Goal: Task Accomplishment & Management: Manage account settings

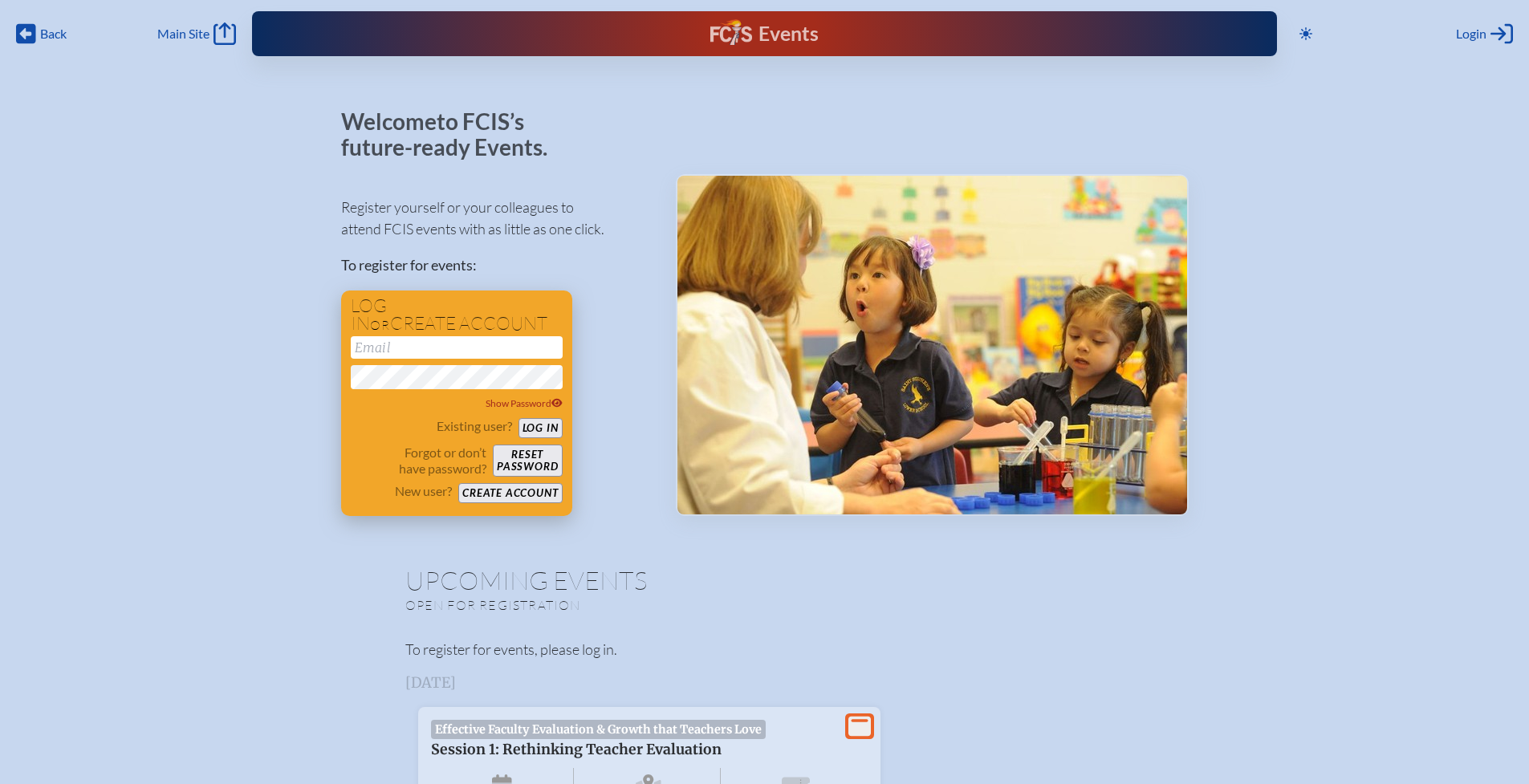
type input "[EMAIL_ADDRESS][DOMAIN_NAME]"
click at [543, 430] on button "Log in" at bounding box center [541, 427] width 45 height 20
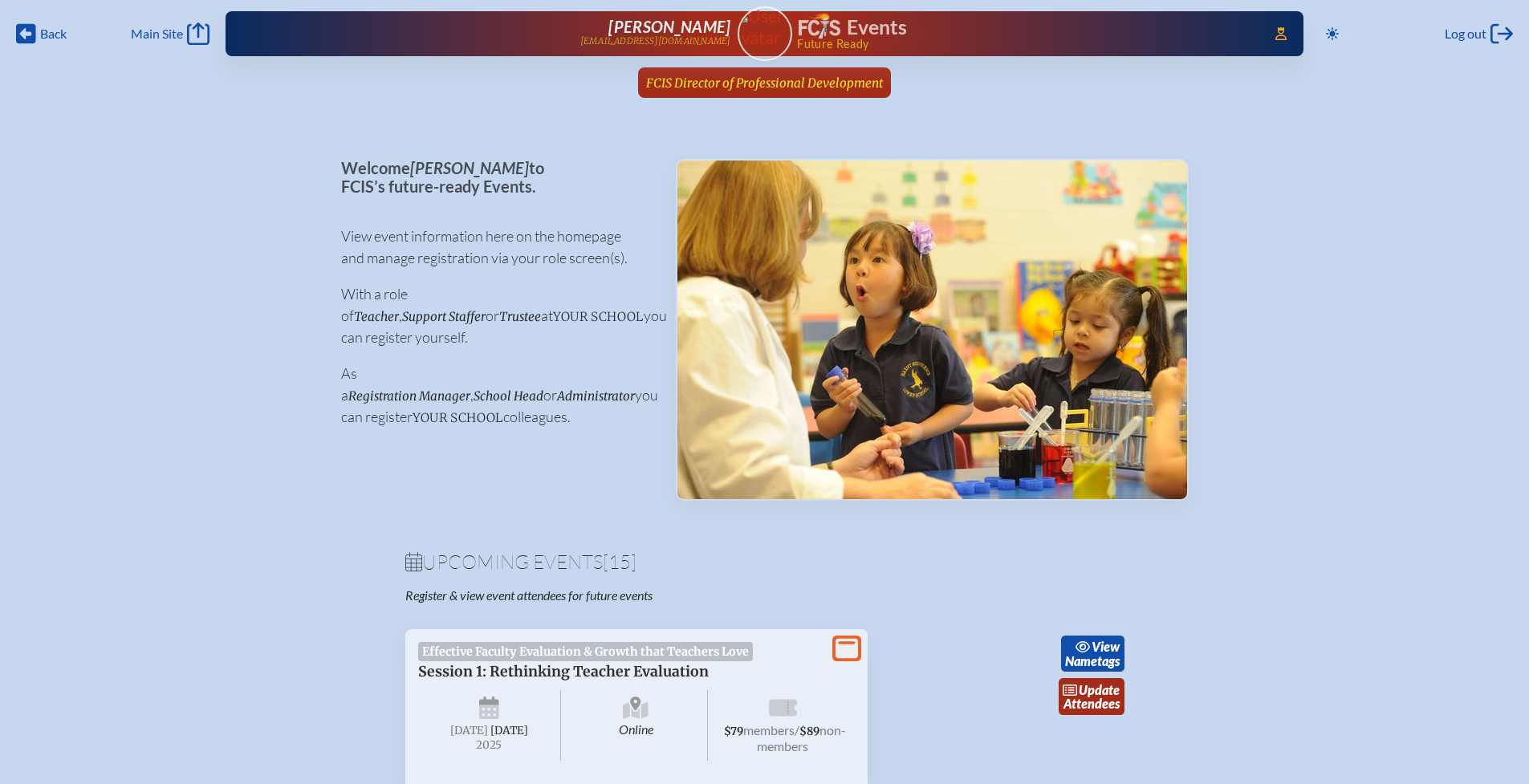
click at [762, 78] on span "FCIS Director of Professional Development" at bounding box center [764, 83] width 237 height 16
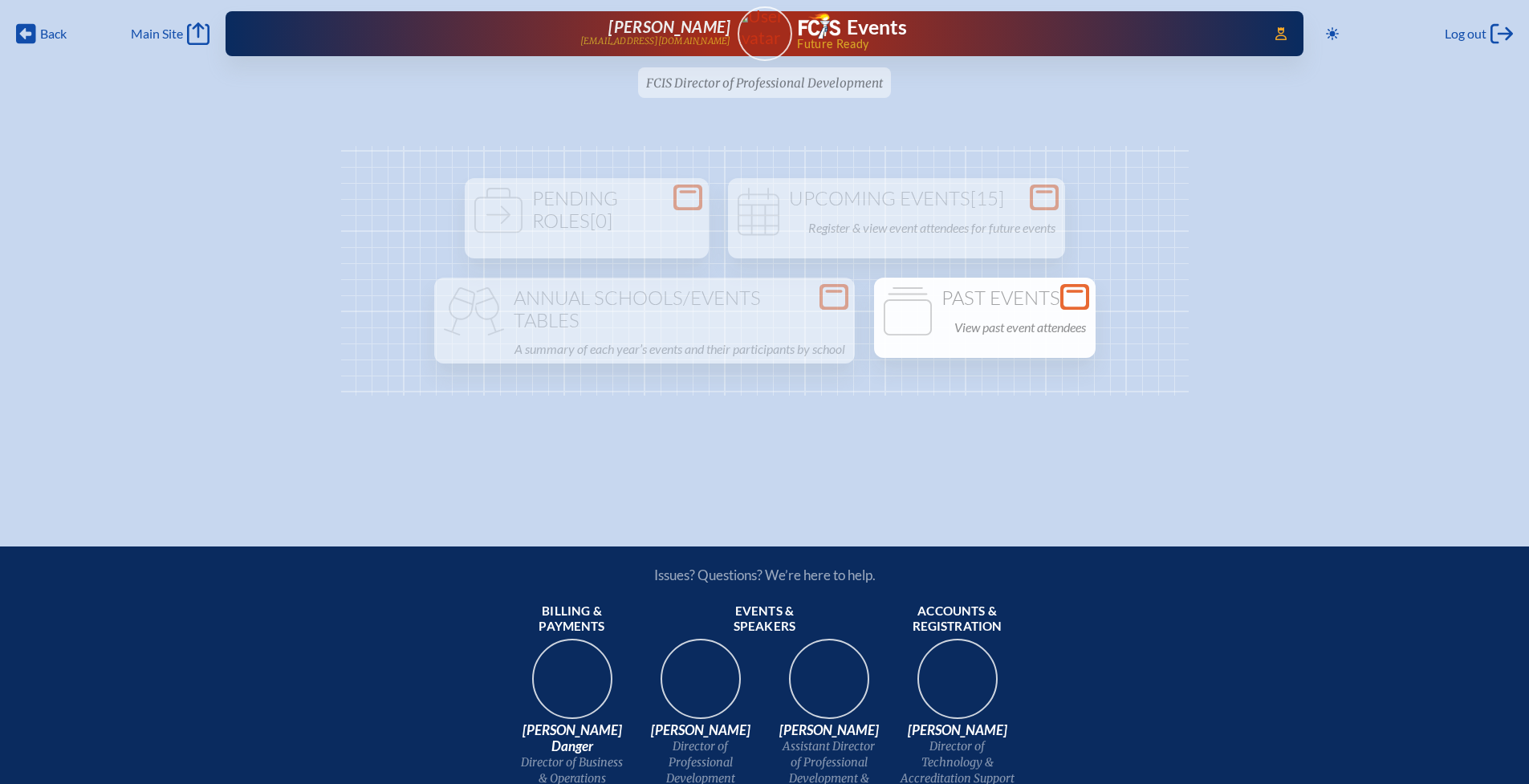
click at [1002, 324] on p "View past event attendees" at bounding box center [1020, 327] width 132 height 22
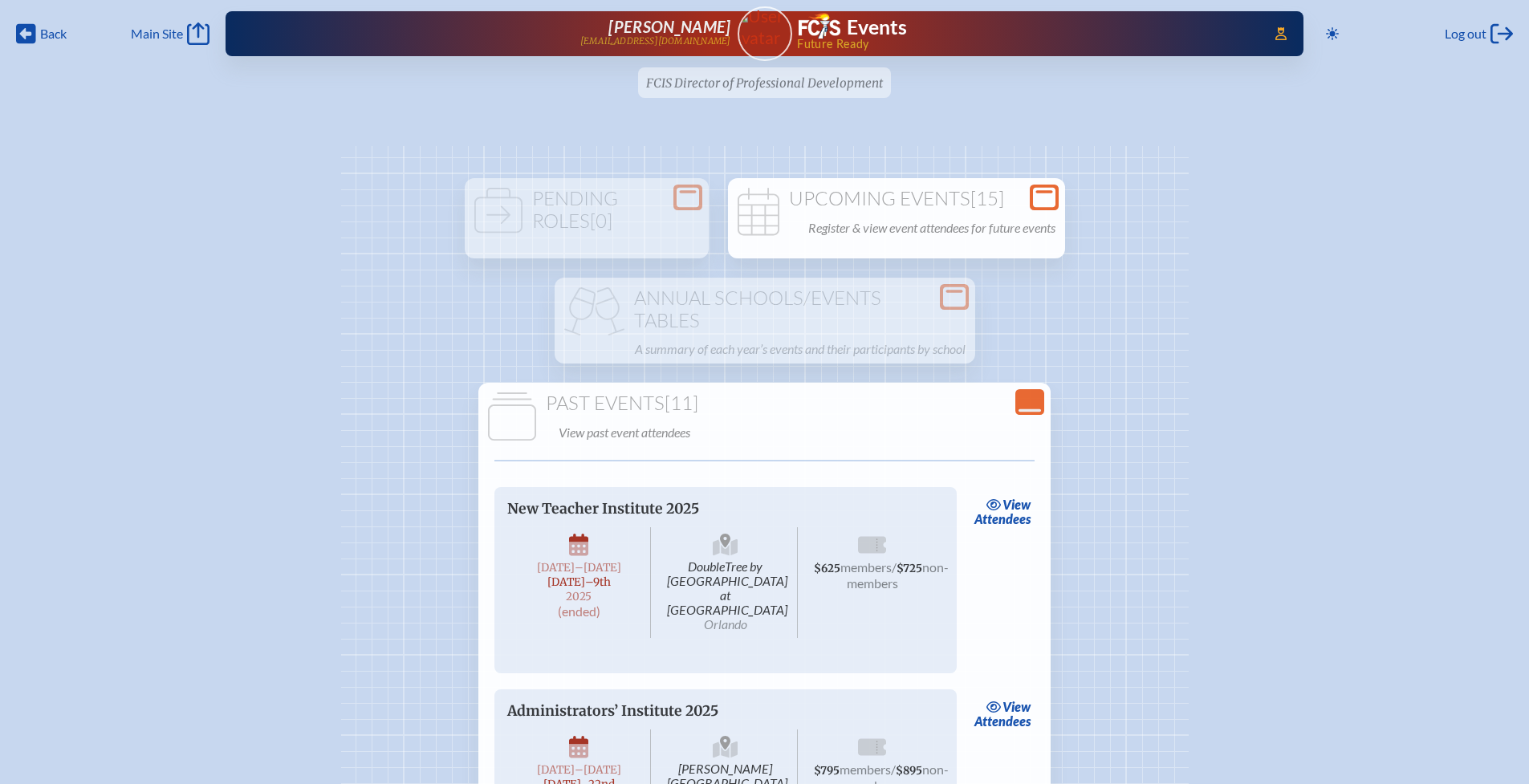
click at [859, 223] on p "Register & view event attendees for future events" at bounding box center [932, 228] width 247 height 22
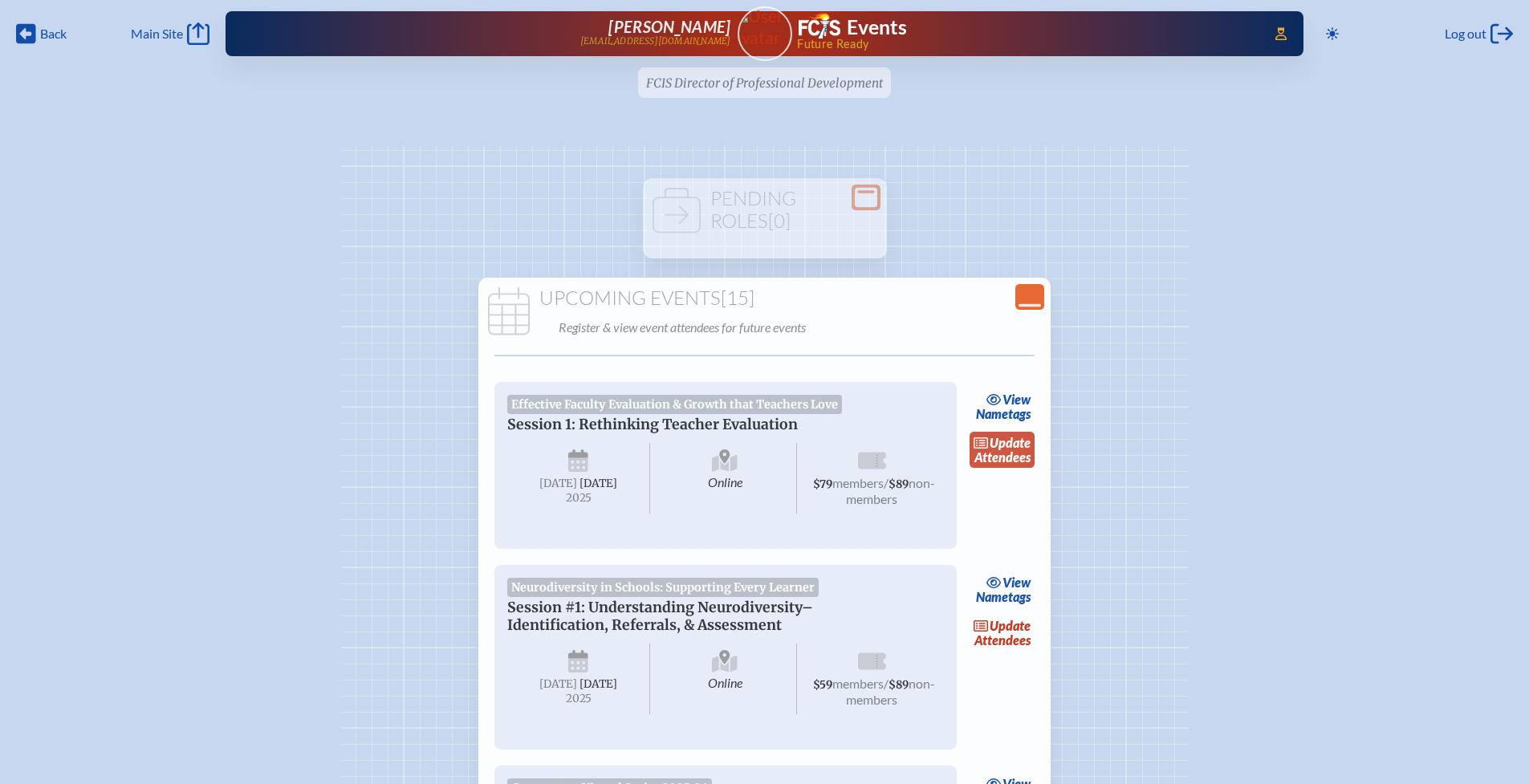
click at [1007, 455] on link "update Attendees" at bounding box center [1003, 450] width 66 height 37
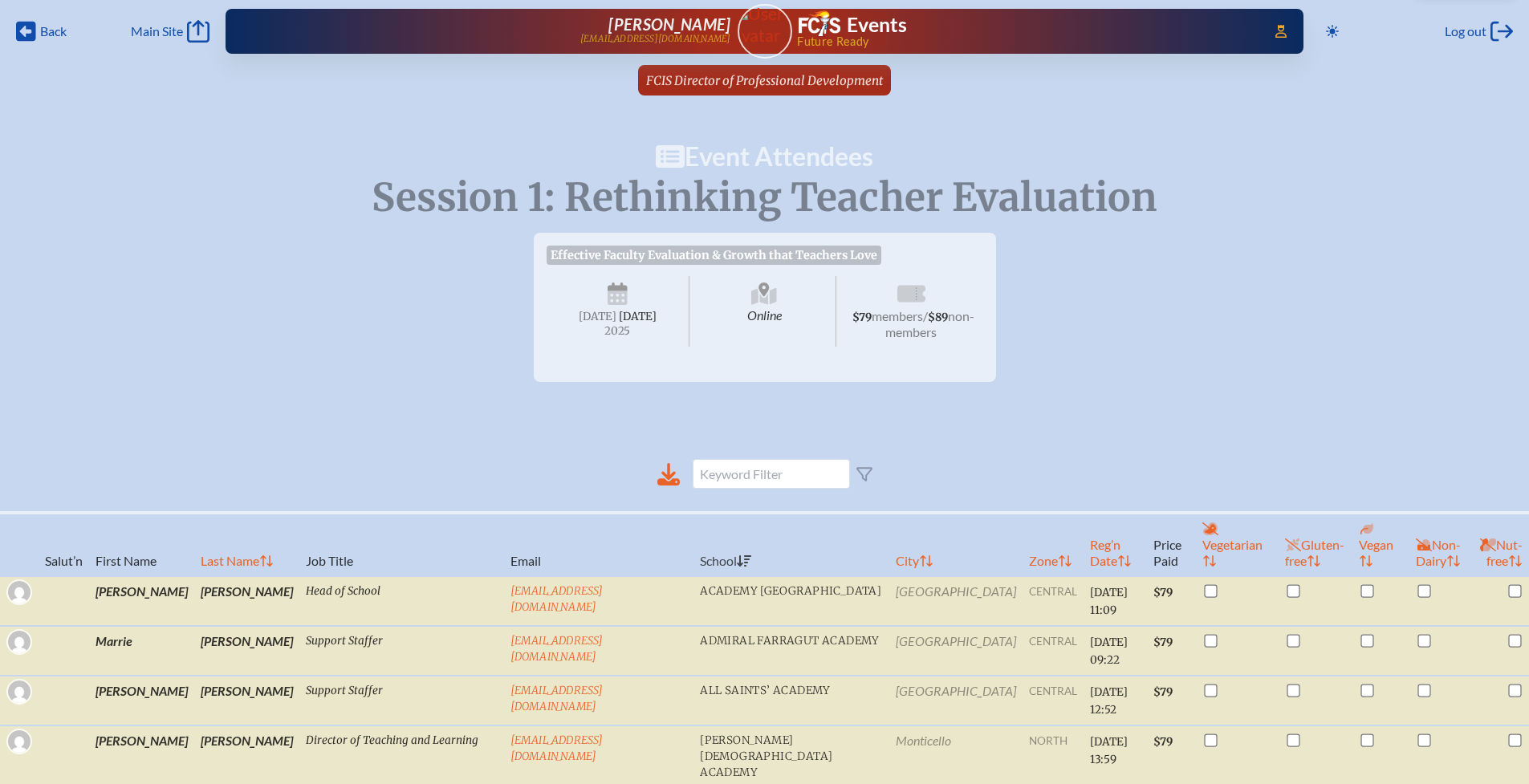
scroll to position [3, 0]
click at [194, 550] on th "Last Name" at bounding box center [246, 543] width 105 height 63
checkbox input "false"
checkbox input "true"
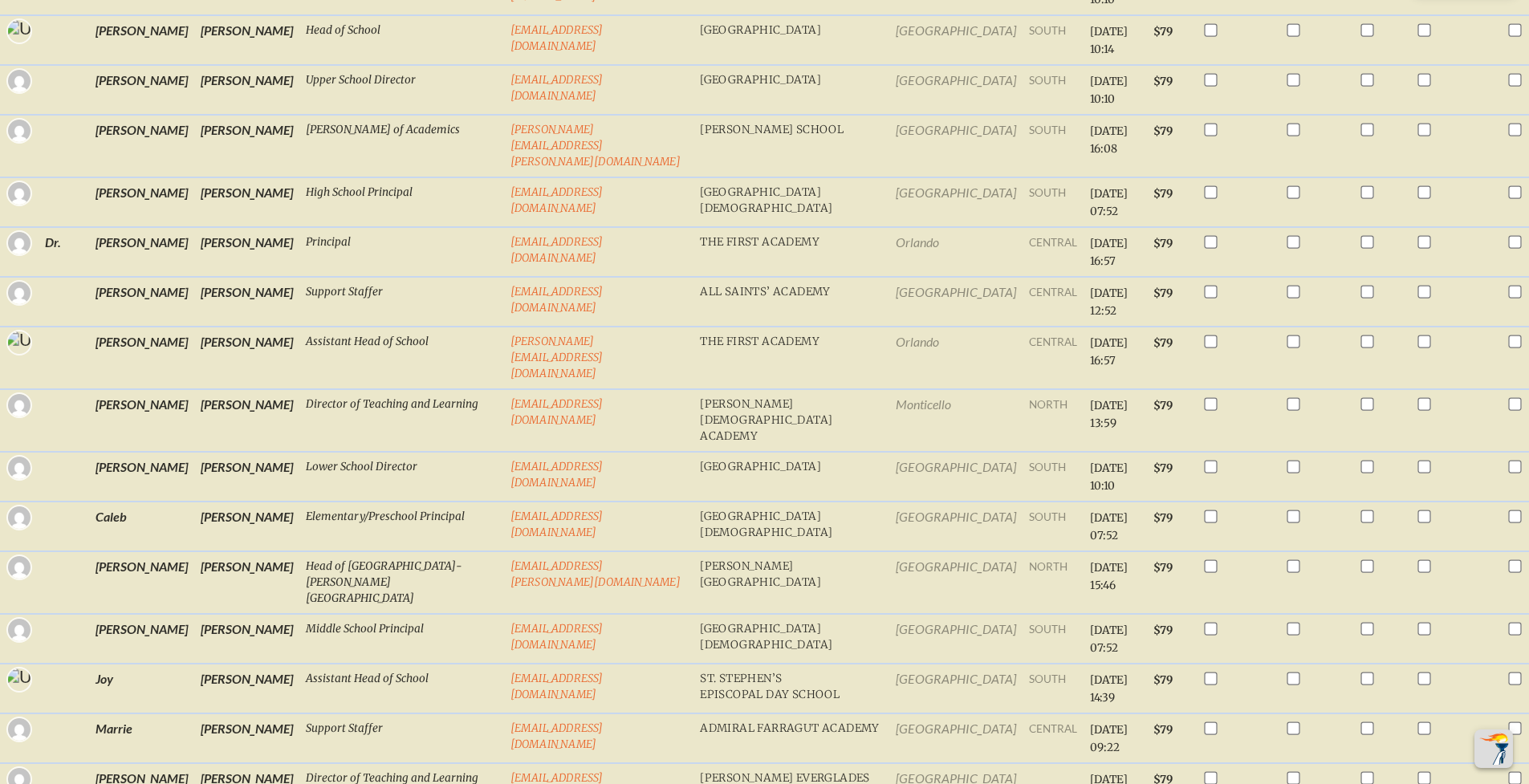
scroll to position [0, 0]
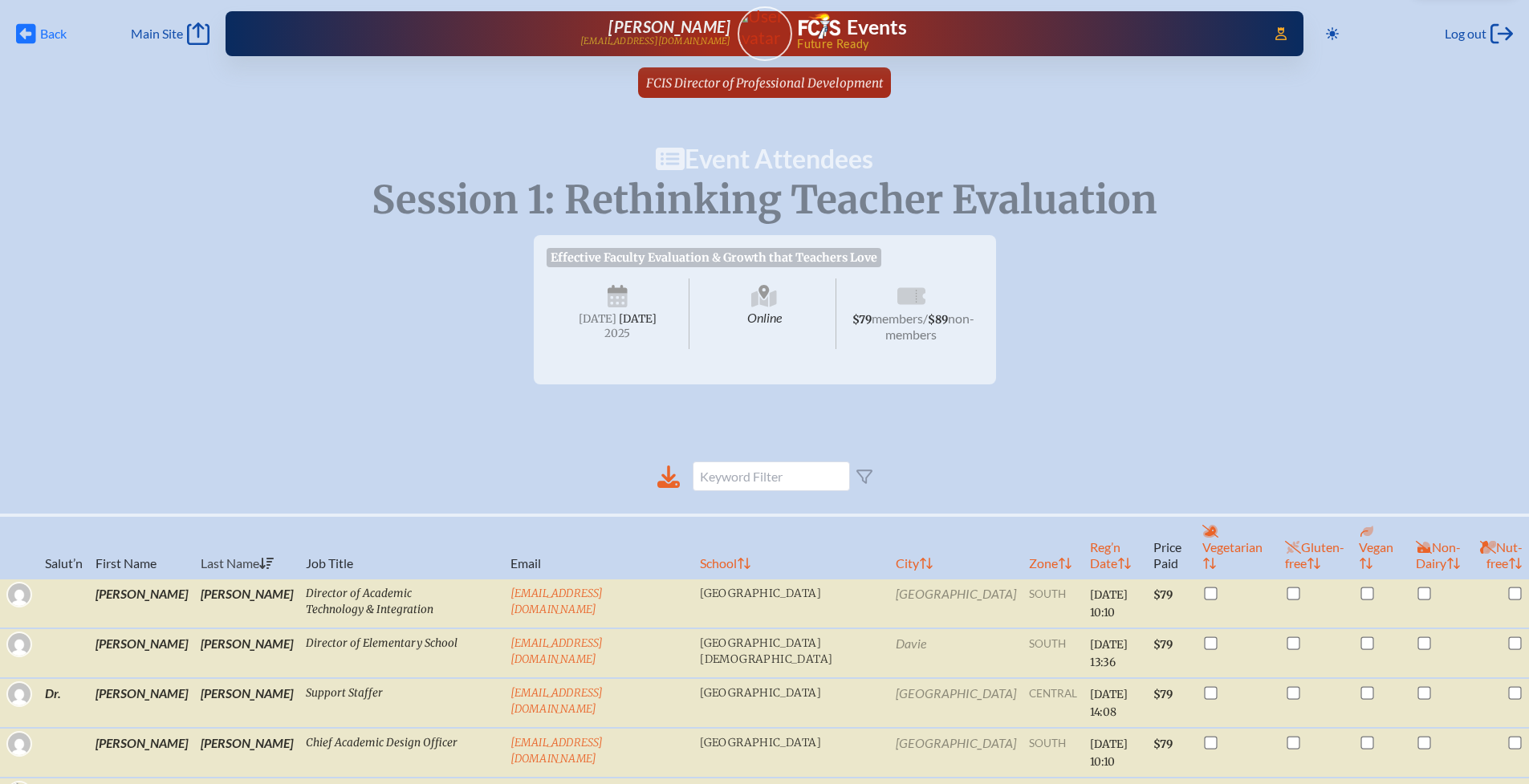
click at [51, 33] on span "Back" at bounding box center [52, 33] width 26 height 16
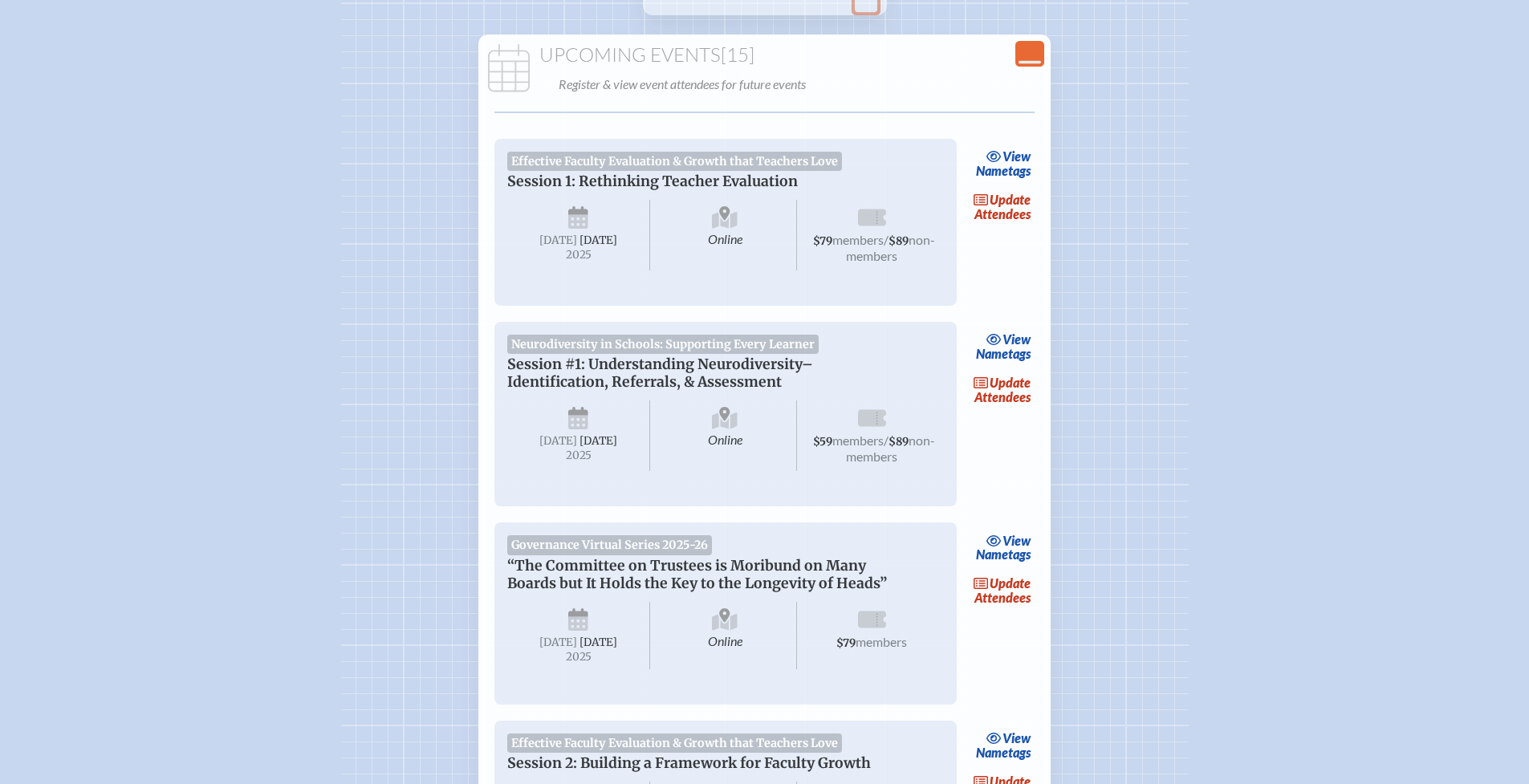
scroll to position [244, 0]
click at [1004, 407] on link "update Attendees" at bounding box center [1003, 389] width 66 height 37
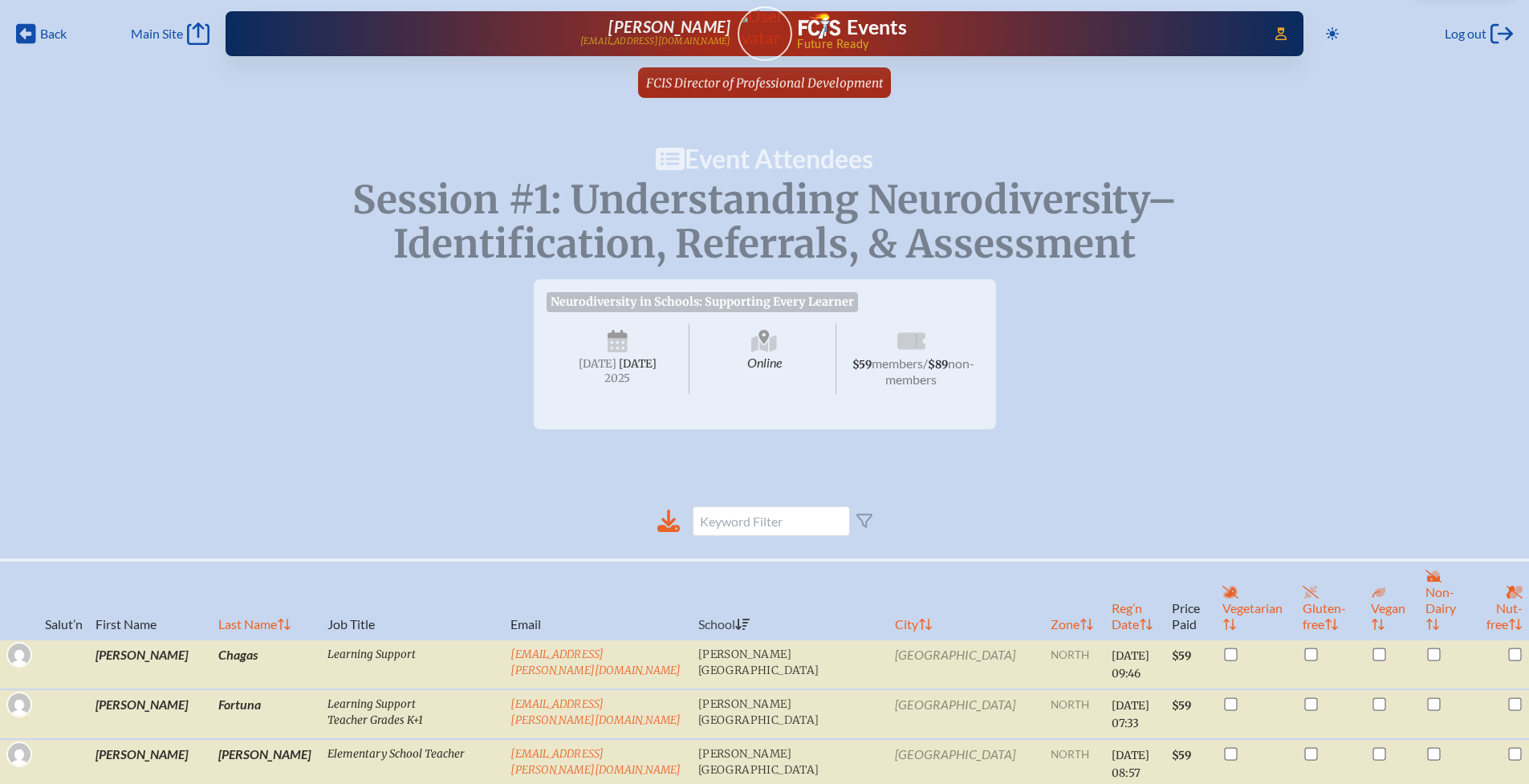
click at [213, 602] on th "Last Name" at bounding box center [267, 600] width 110 height 79
checkbox input "true"
checkbox input "false"
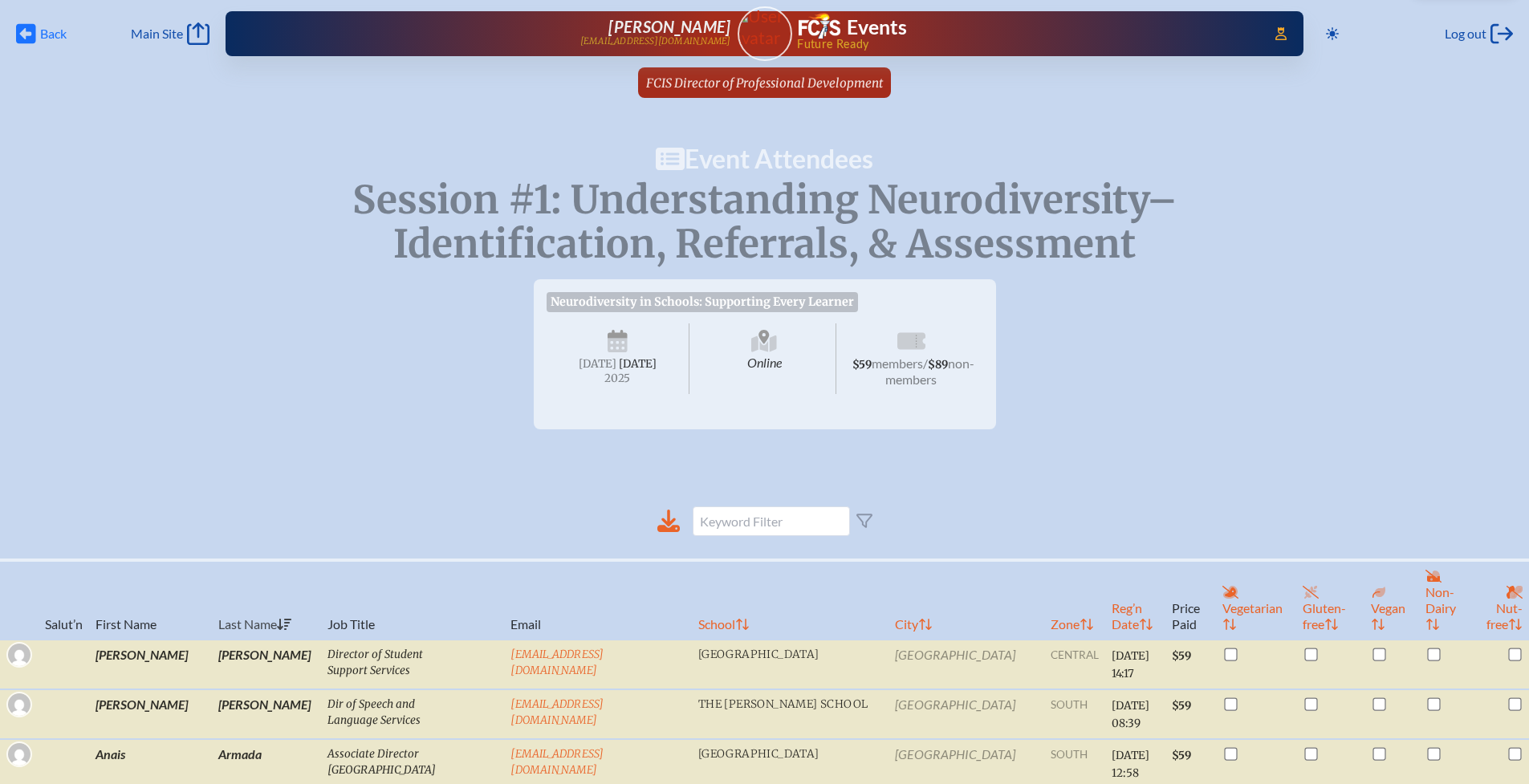
click at [46, 30] on span "Back" at bounding box center [52, 33] width 26 height 16
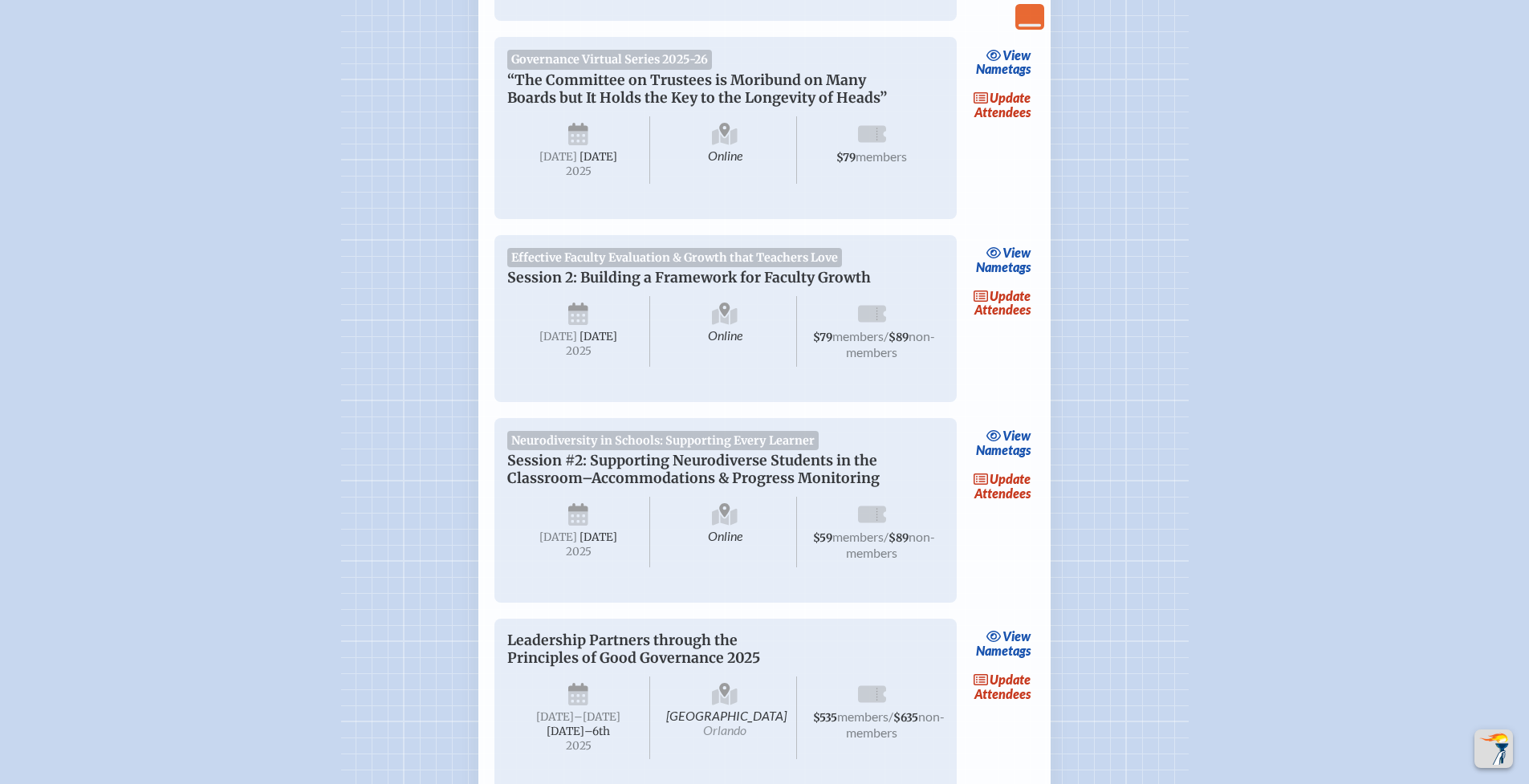
scroll to position [753, 0]
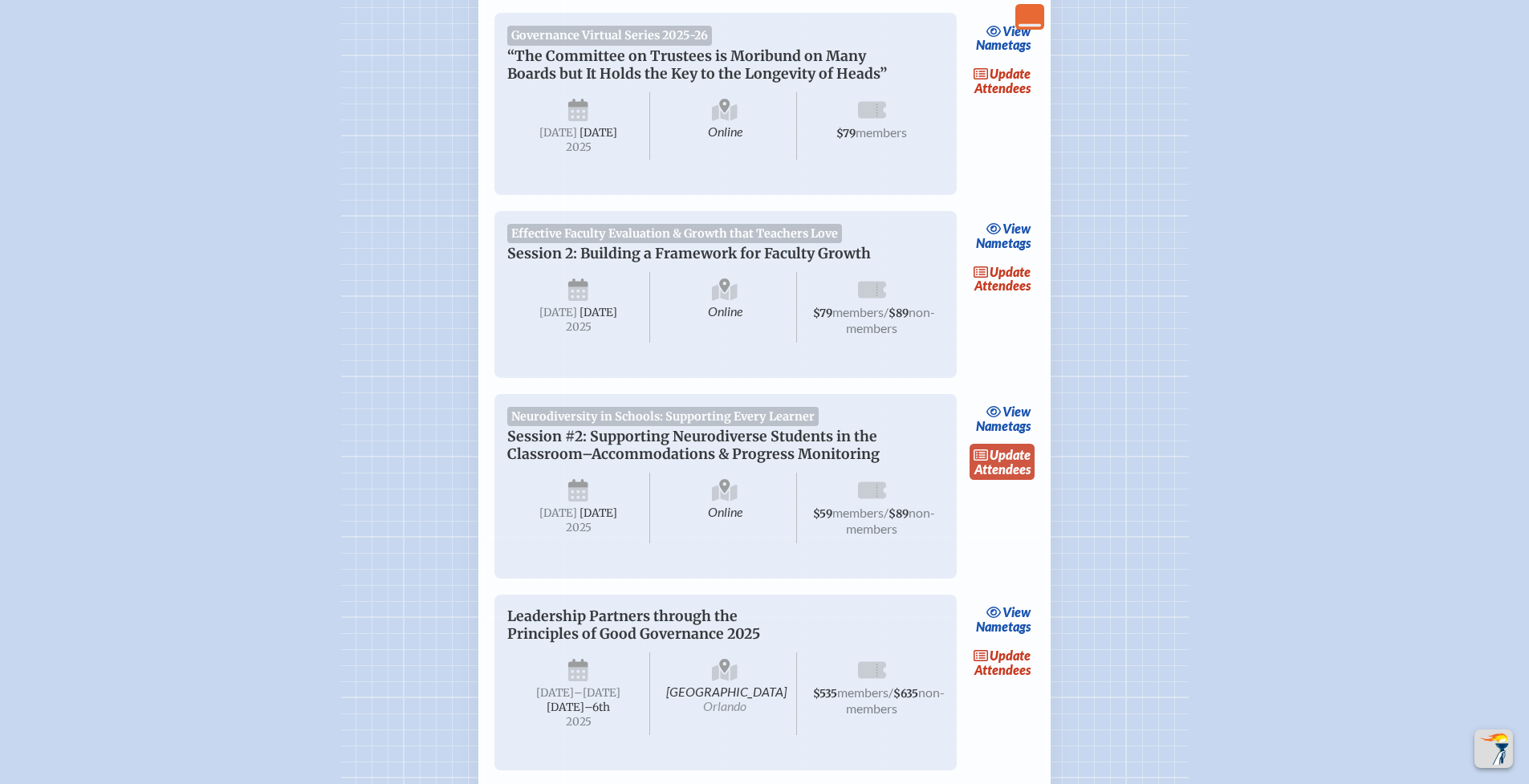
click at [1007, 481] on link "update Attendees" at bounding box center [1003, 462] width 66 height 37
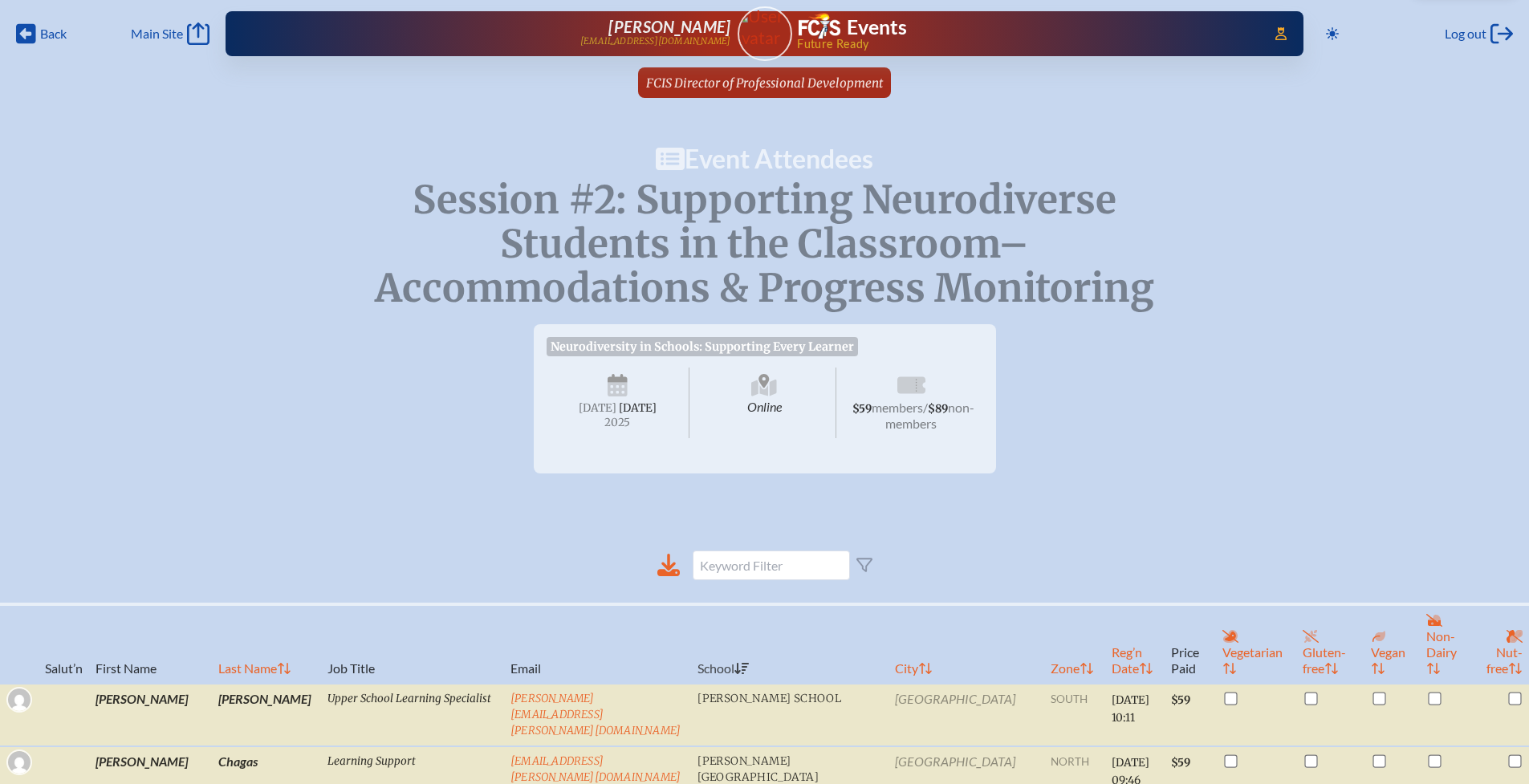
scroll to position [318, 0]
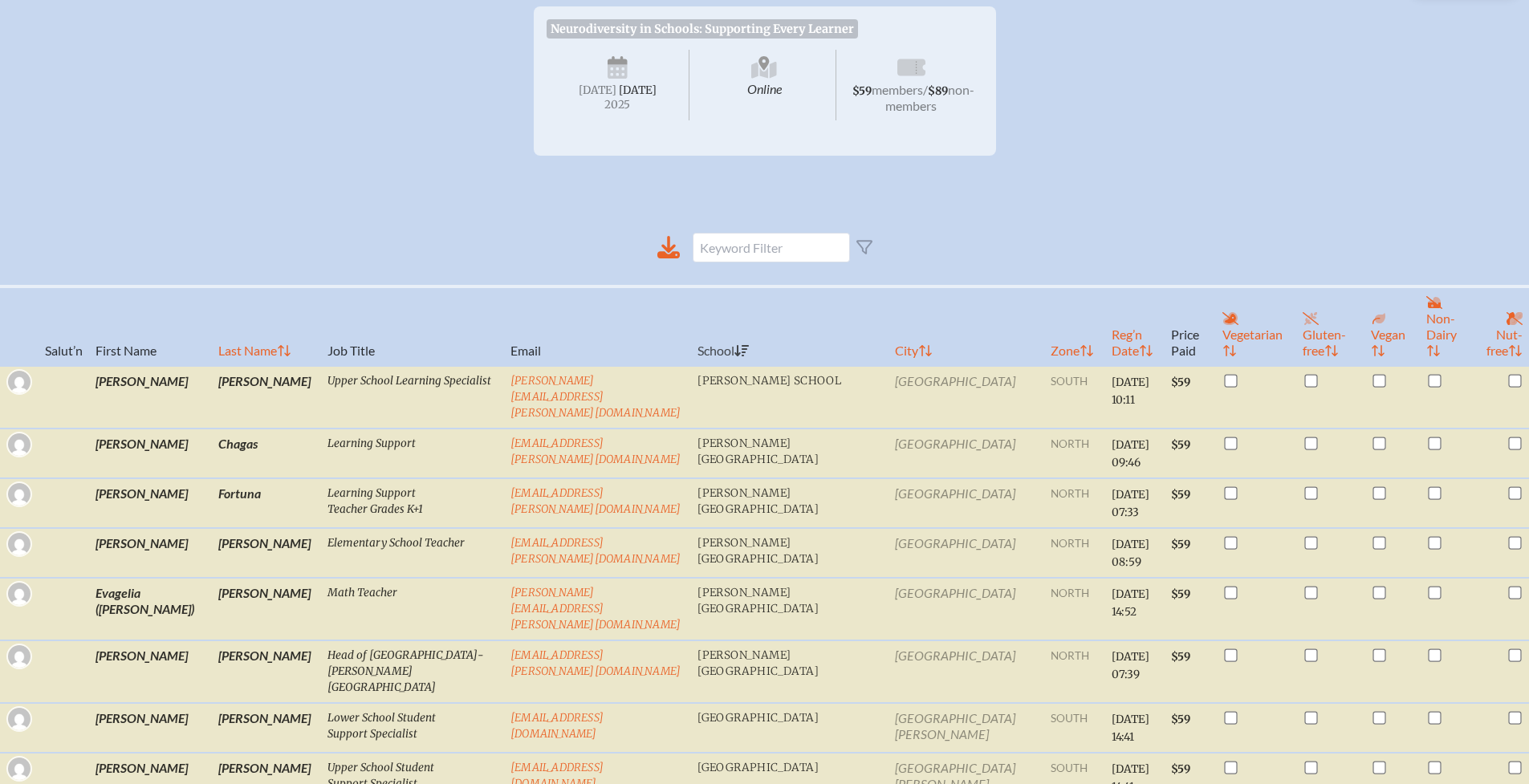
click at [216, 346] on th "Last Name" at bounding box center [267, 327] width 110 height 79
checkbox input "true"
checkbox input "false"
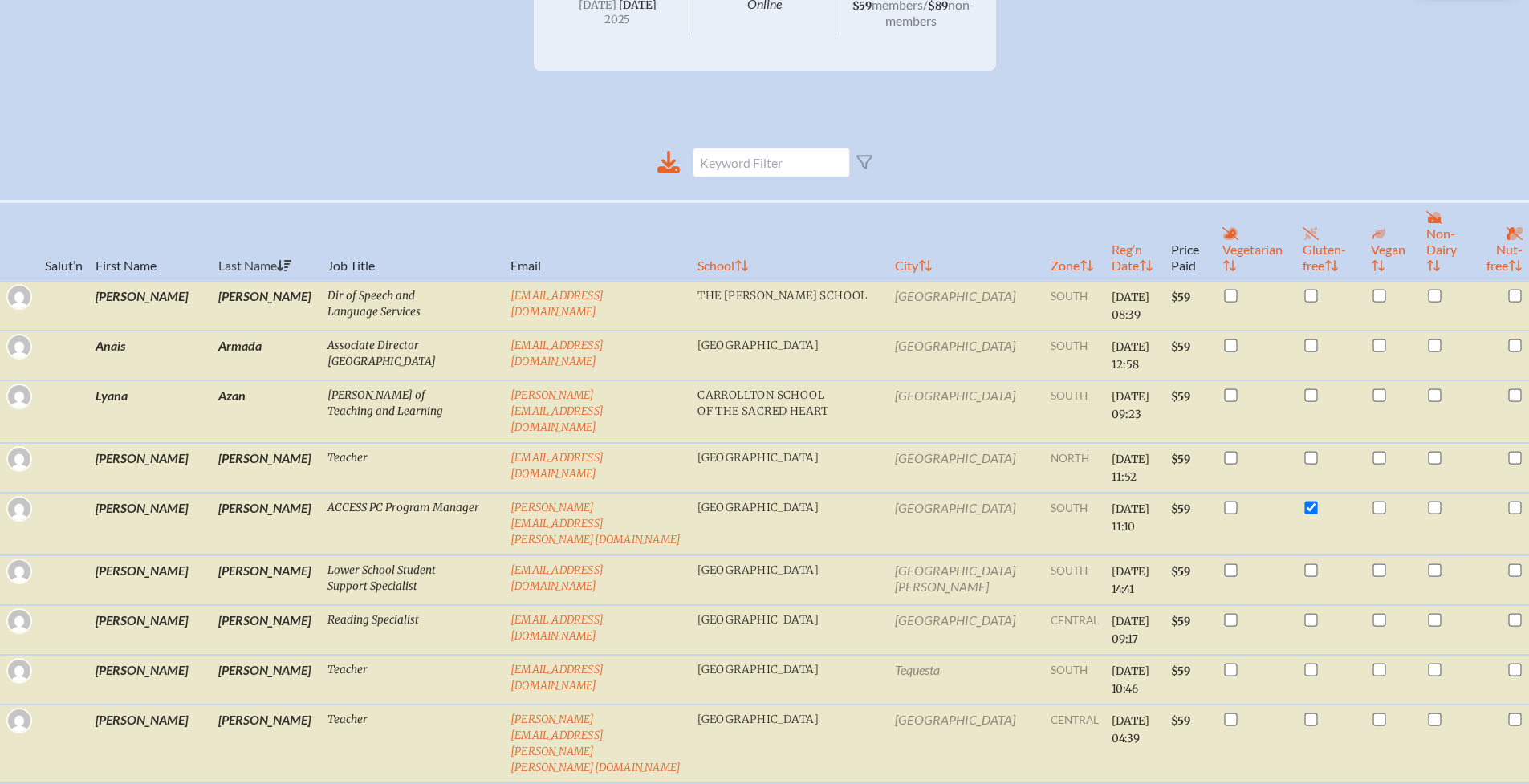
scroll to position [0, 0]
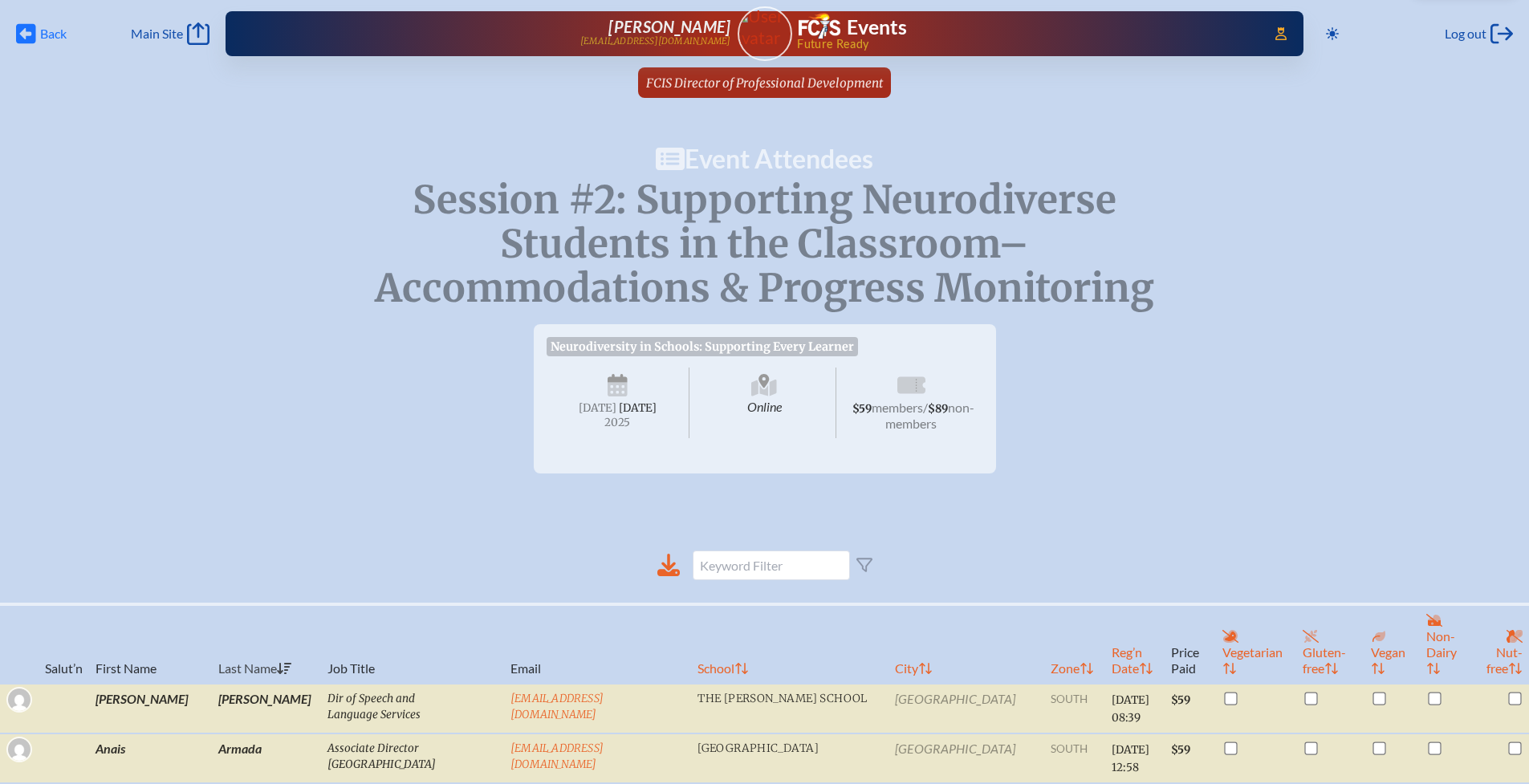
click at [53, 31] on span "Back" at bounding box center [52, 33] width 26 height 16
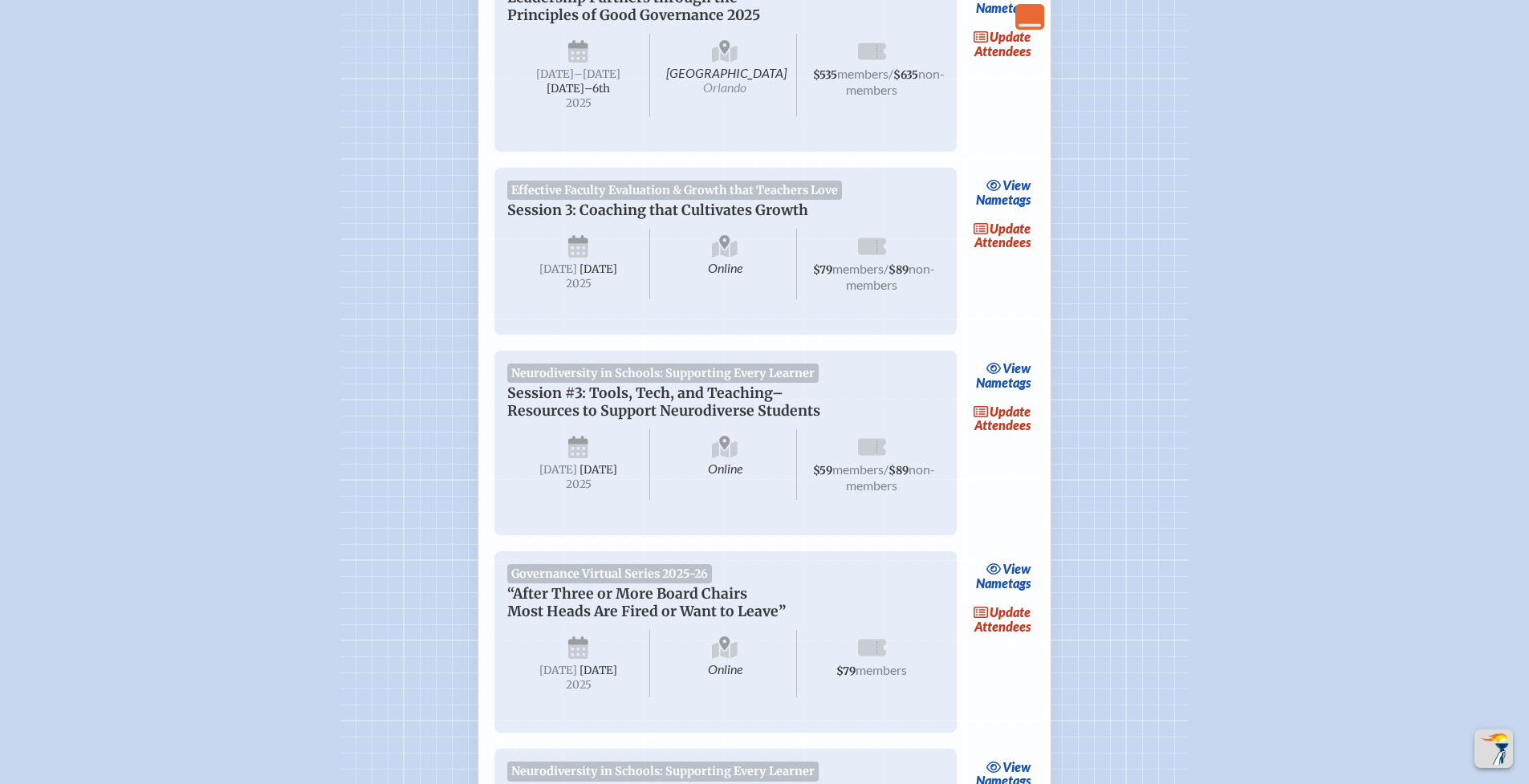
scroll to position [1579, 0]
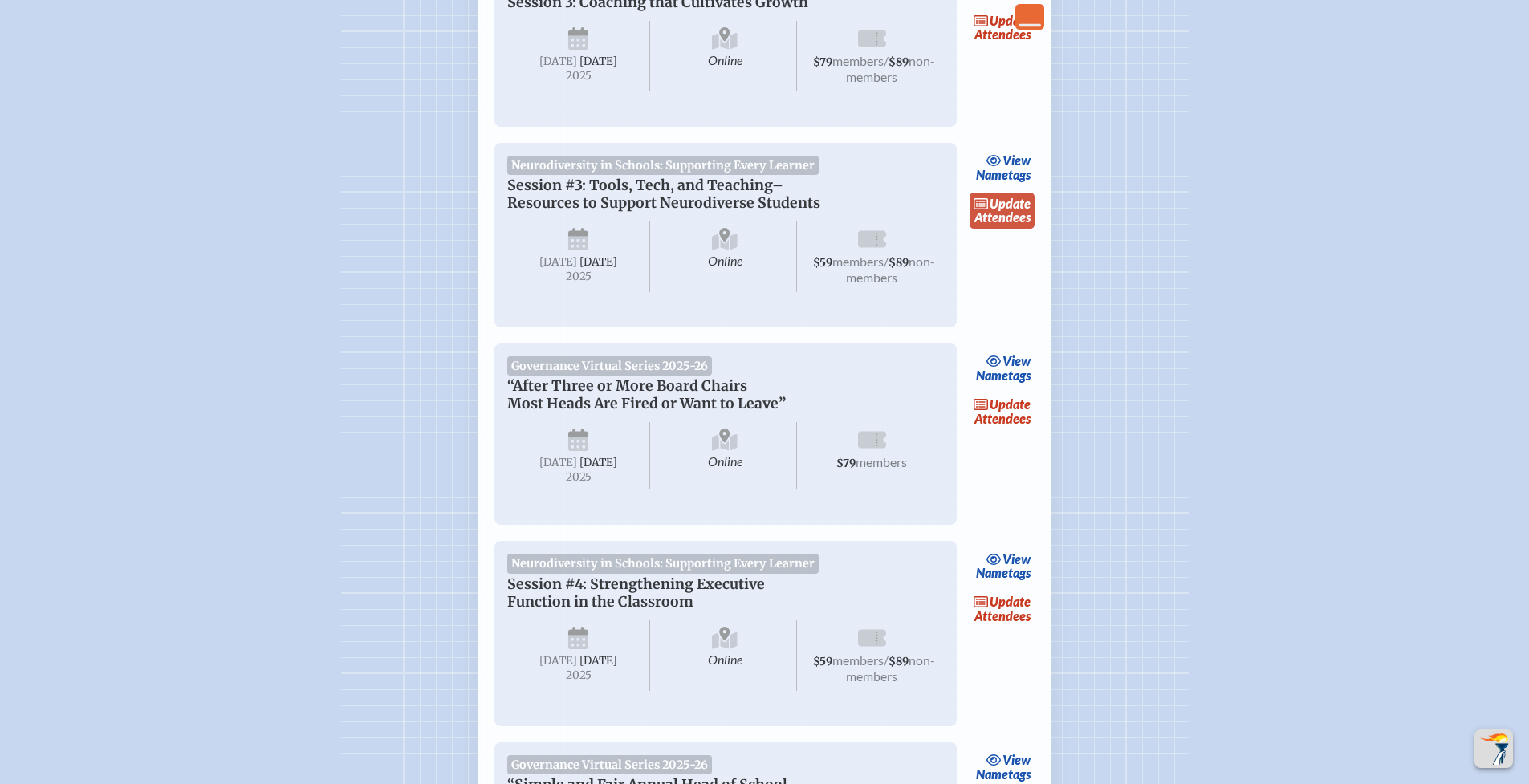
click at [993, 230] on link "update Attendees" at bounding box center [1003, 211] width 66 height 37
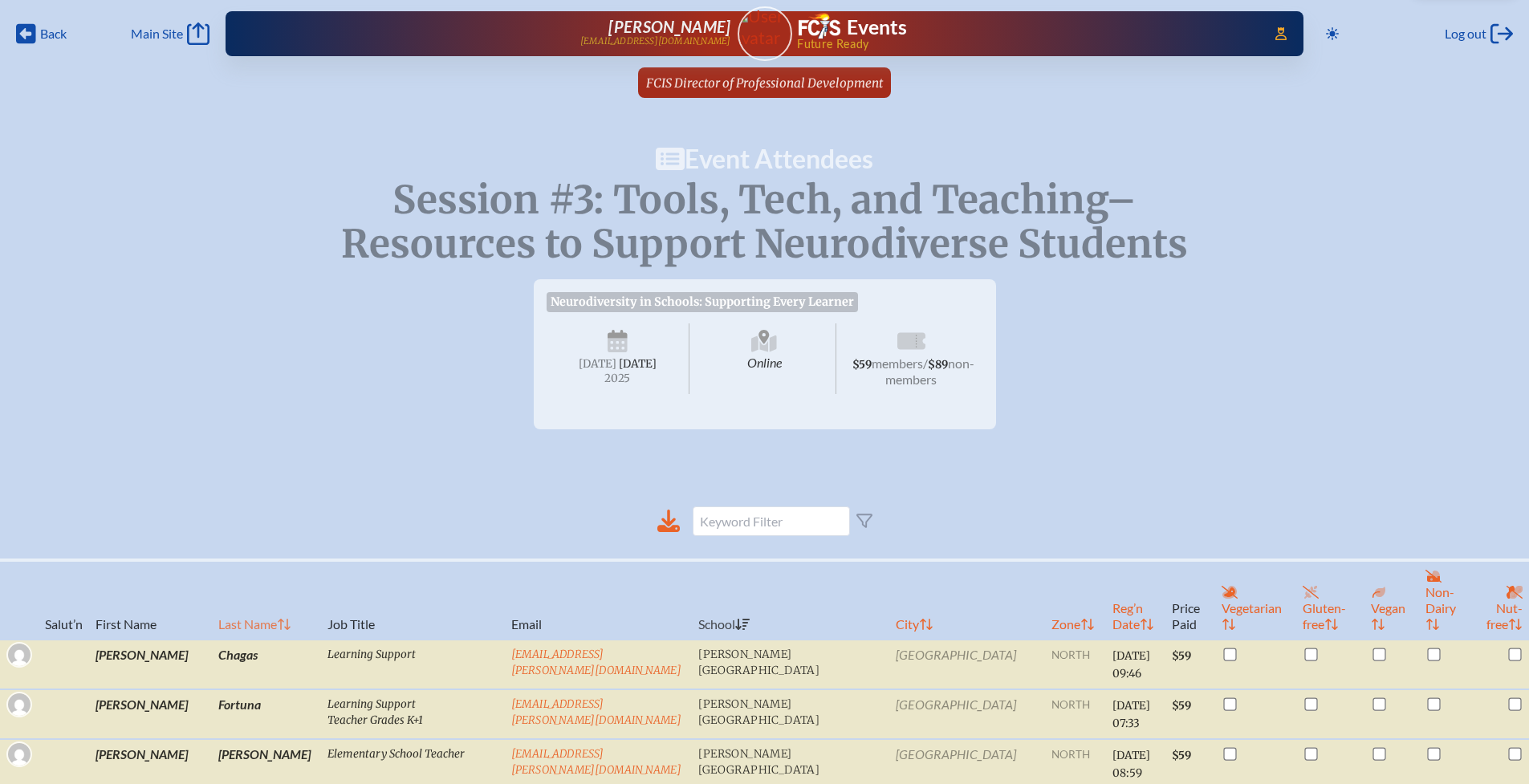
click at [217, 602] on th "Last Name" at bounding box center [267, 600] width 110 height 79
checkbox input "true"
checkbox input "false"
checkbox input "true"
checkbox input "false"
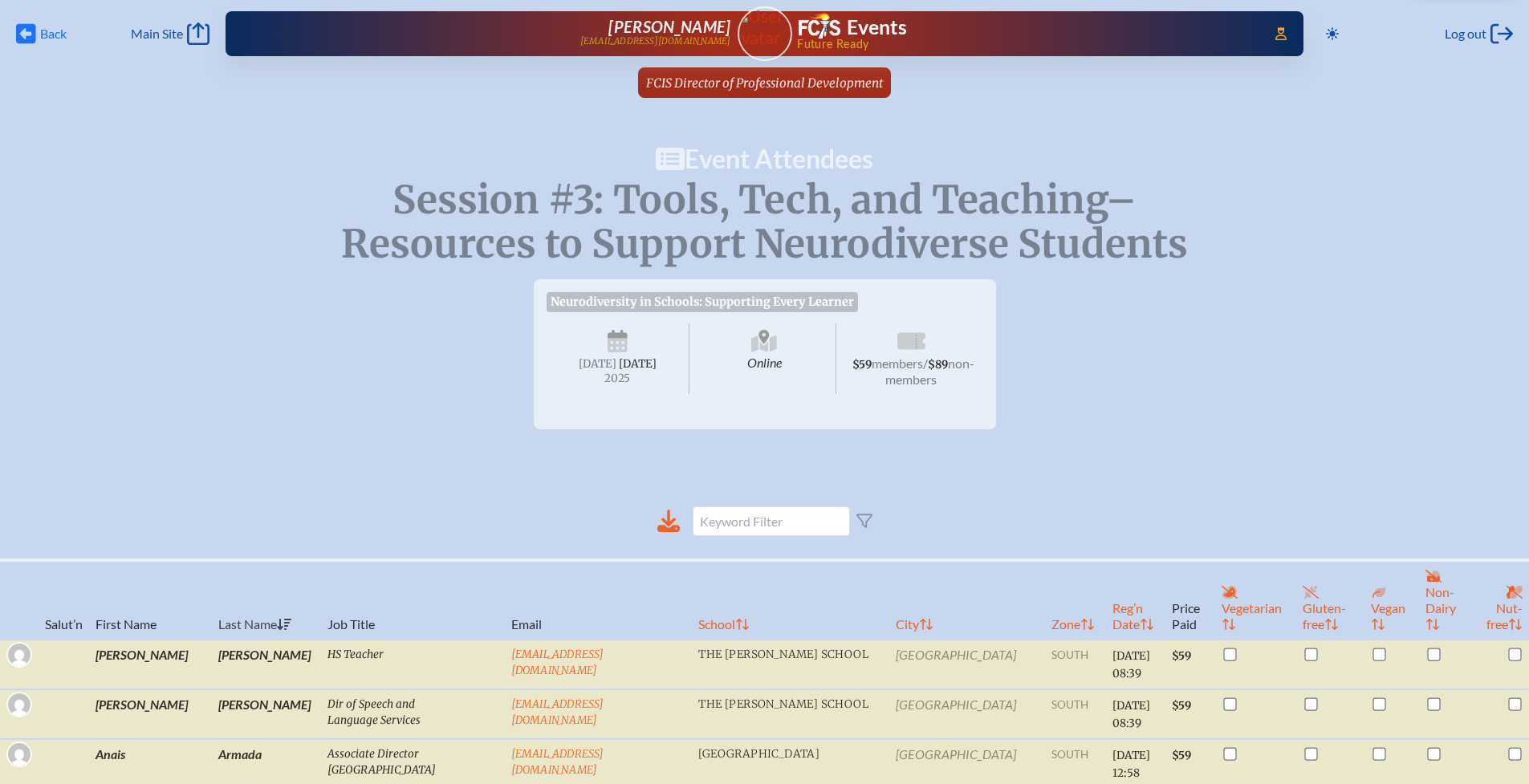
click at [41, 29] on span "Back" at bounding box center [52, 33] width 26 height 16
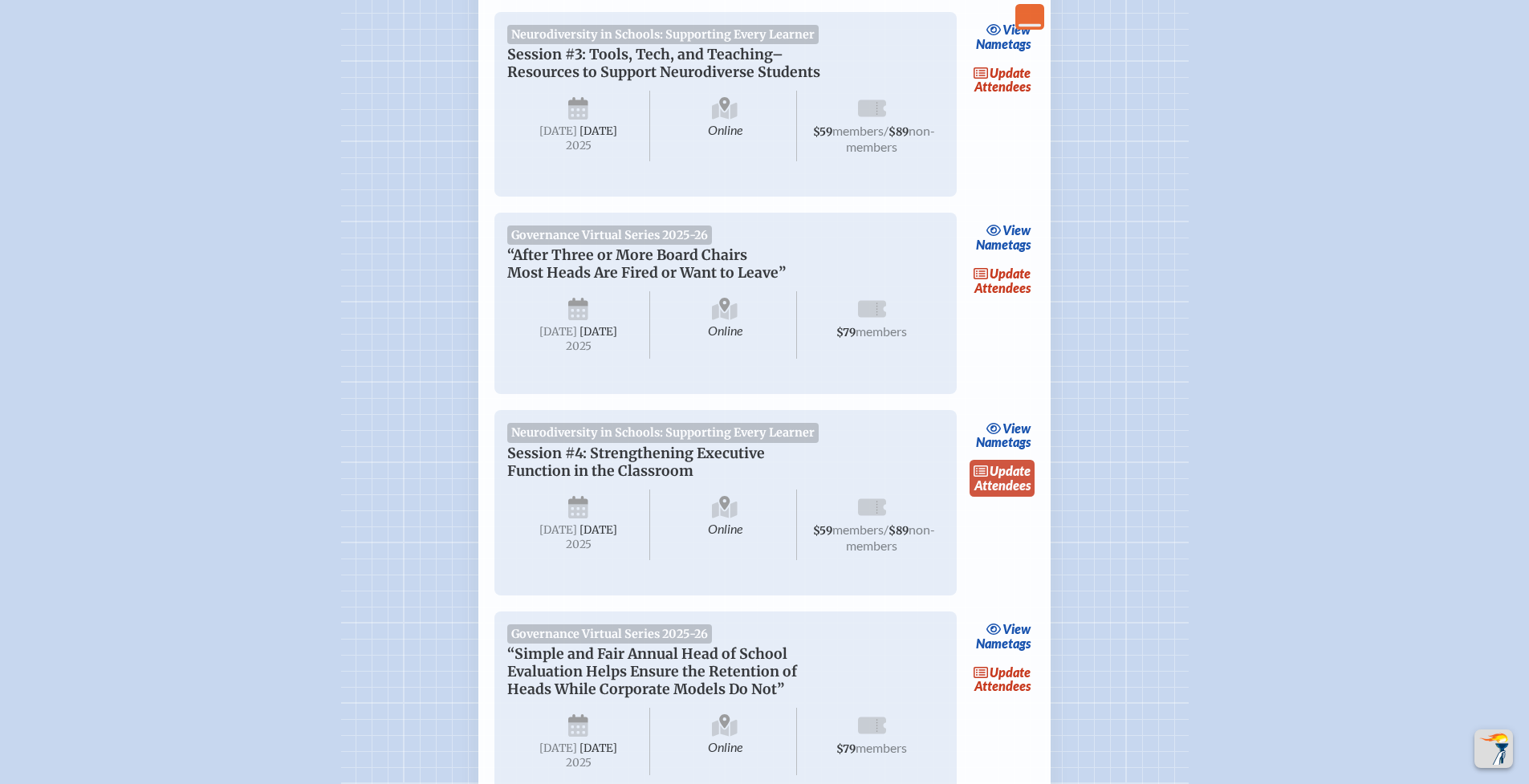
scroll to position [1712, 0]
click at [1020, 476] on span "update" at bounding box center [1010, 468] width 41 height 16
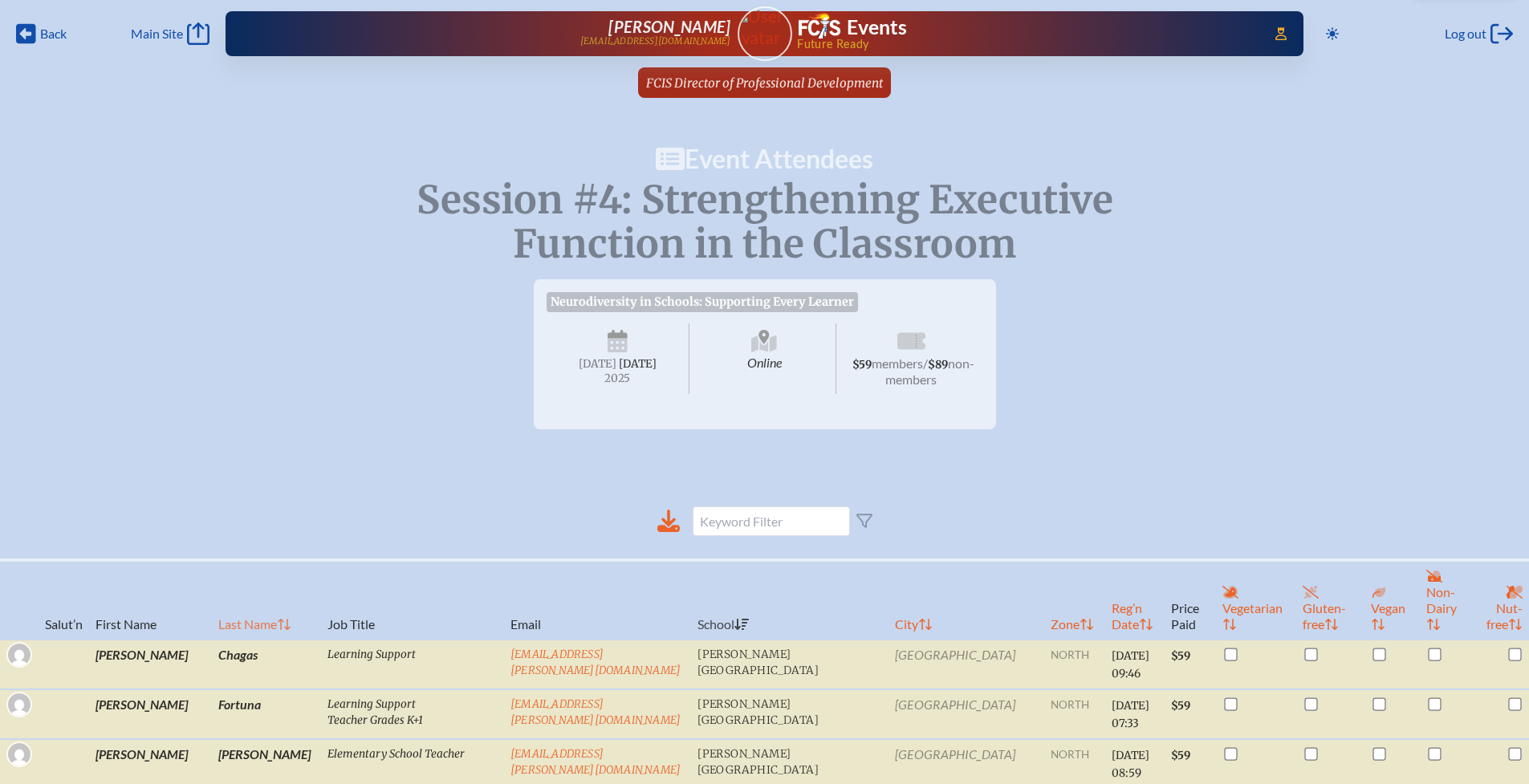
click at [237, 604] on th "Last Name" at bounding box center [267, 600] width 110 height 79
checkbox input "true"
checkbox input "false"
checkbox input "true"
checkbox input "false"
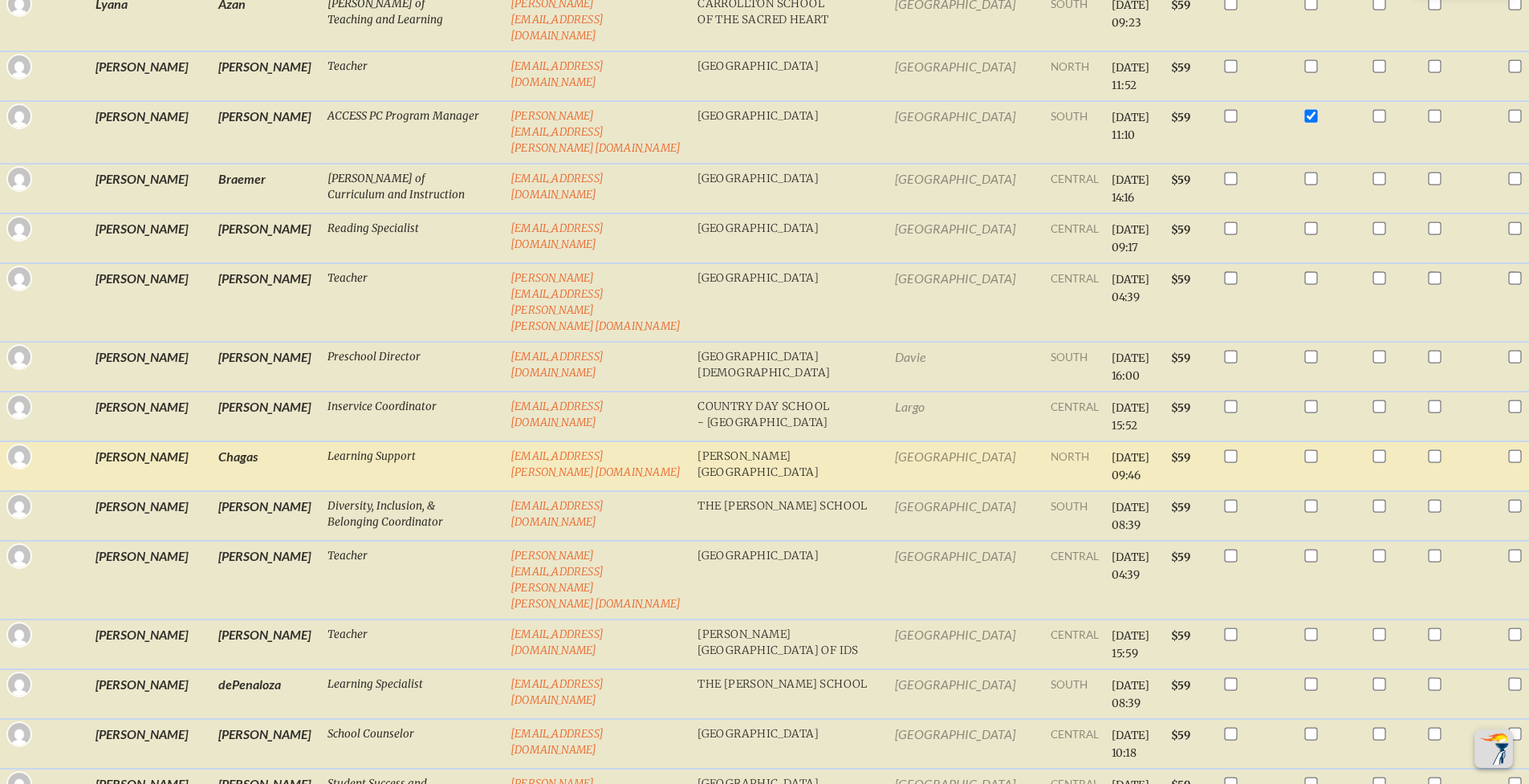
scroll to position [759, 0]
